Goal: Navigation & Orientation: Find specific page/section

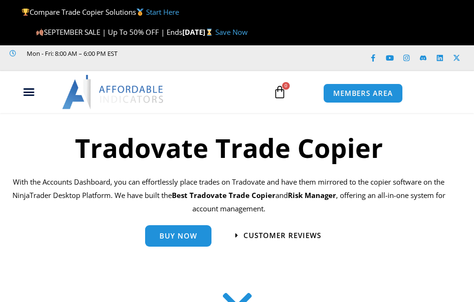
click at [248, 32] on link "Save Now" at bounding box center [231, 32] width 32 height 10
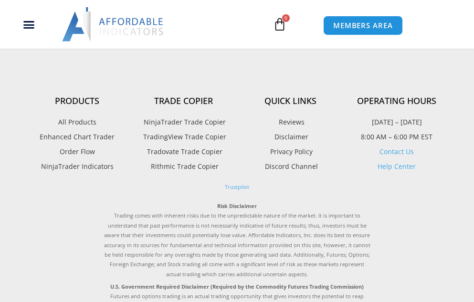
scroll to position [2945, 0]
